Goal: Task Accomplishment & Management: Use online tool/utility

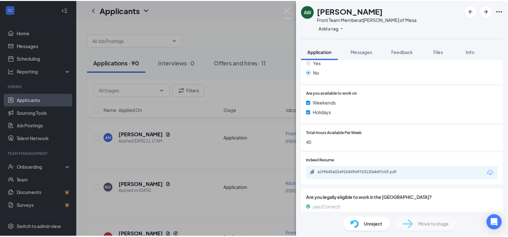
scroll to position [353, 0]
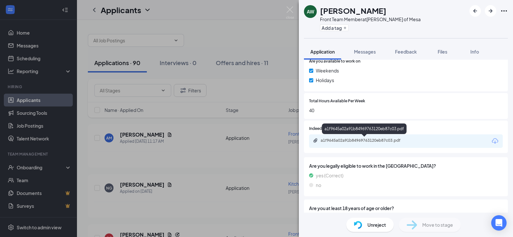
click at [368, 142] on div "a1f9645a02a91b84969763120eb87c03.pdf" at bounding box center [366, 140] width 90 height 5
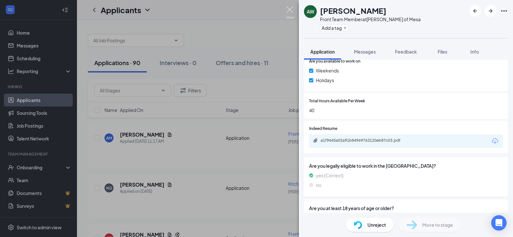
click at [290, 10] on img at bounding box center [290, 12] width 8 height 13
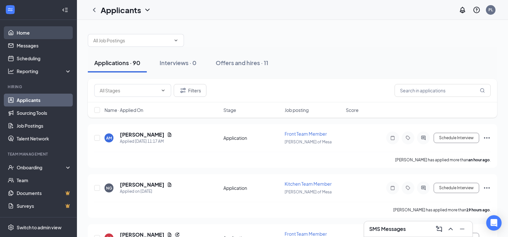
click at [18, 33] on link "Home" at bounding box center [44, 32] width 55 height 13
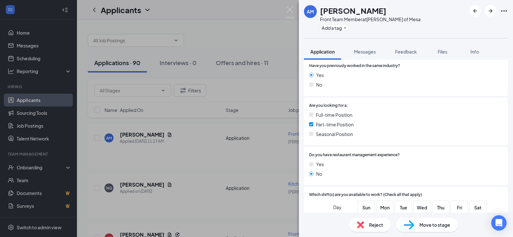
scroll to position [160, 0]
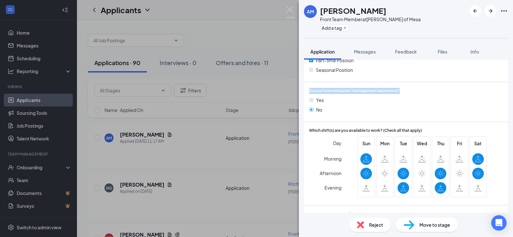
drag, startPoint x: 308, startPoint y: 91, endPoint x: 409, endPoint y: 92, distance: 100.7
click at [409, 92] on div "Do you have restaurant management experience? Yes No" at bounding box center [406, 102] width 204 height 38
click at [409, 91] on div at bounding box center [451, 91] width 103 height 6
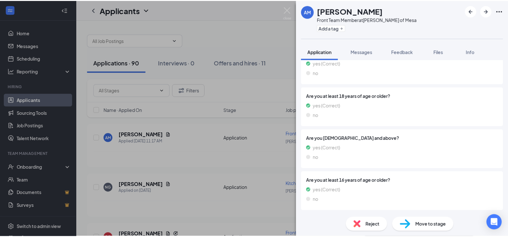
scroll to position [419, 0]
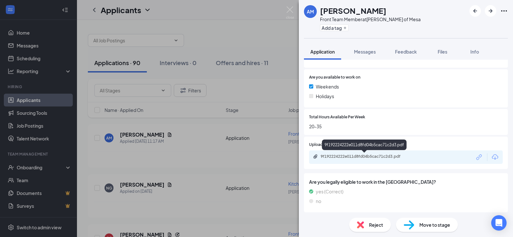
click at [378, 156] on div "9f192224222e011d8fd04b5cac71c2d3.pdf" at bounding box center [366, 156] width 90 height 5
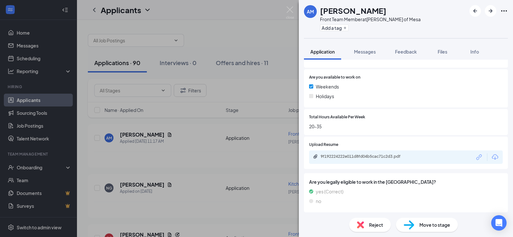
click at [289, 6] on div "AM [PERSON_NAME] Front Team Member at [PERSON_NAME] of Mesa Add a tag Applicati…" at bounding box center [256, 118] width 513 height 237
